Goal: Find specific page/section: Find specific page/section

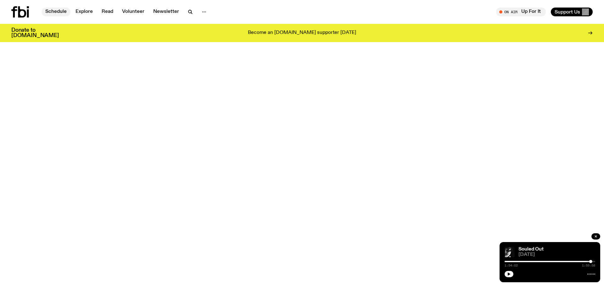
click at [60, 11] on link "Schedule" at bounding box center [55, 12] width 29 height 9
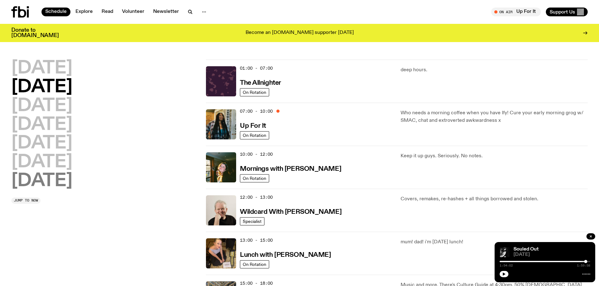
click at [55, 176] on h2 "[DATE]" at bounding box center [41, 182] width 61 height 18
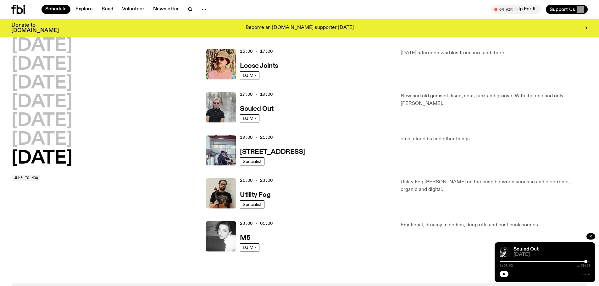
scroll to position [356, 0]
click at [261, 195] on h3 "Utility Fog" at bounding box center [255, 195] width 30 height 7
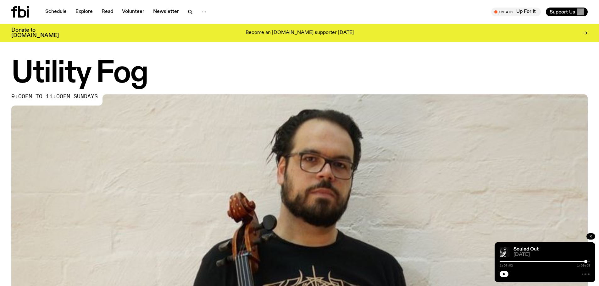
click at [590, 238] on icon "button" at bounding box center [591, 237] width 4 height 4
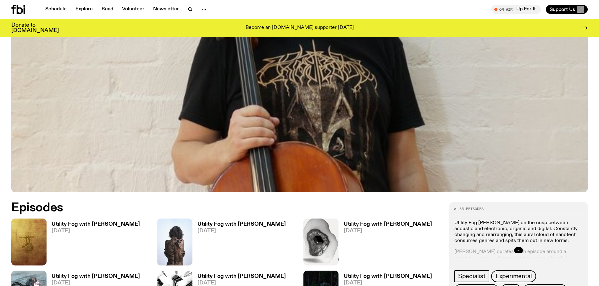
scroll to position [217, 0]
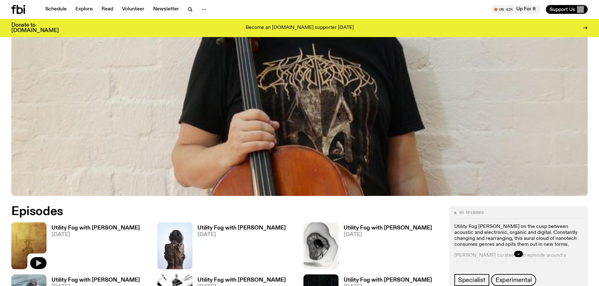
click at [36, 262] on icon "button" at bounding box center [38, 263] width 5 height 6
